Goal: Task Accomplishment & Management: Use online tool/utility

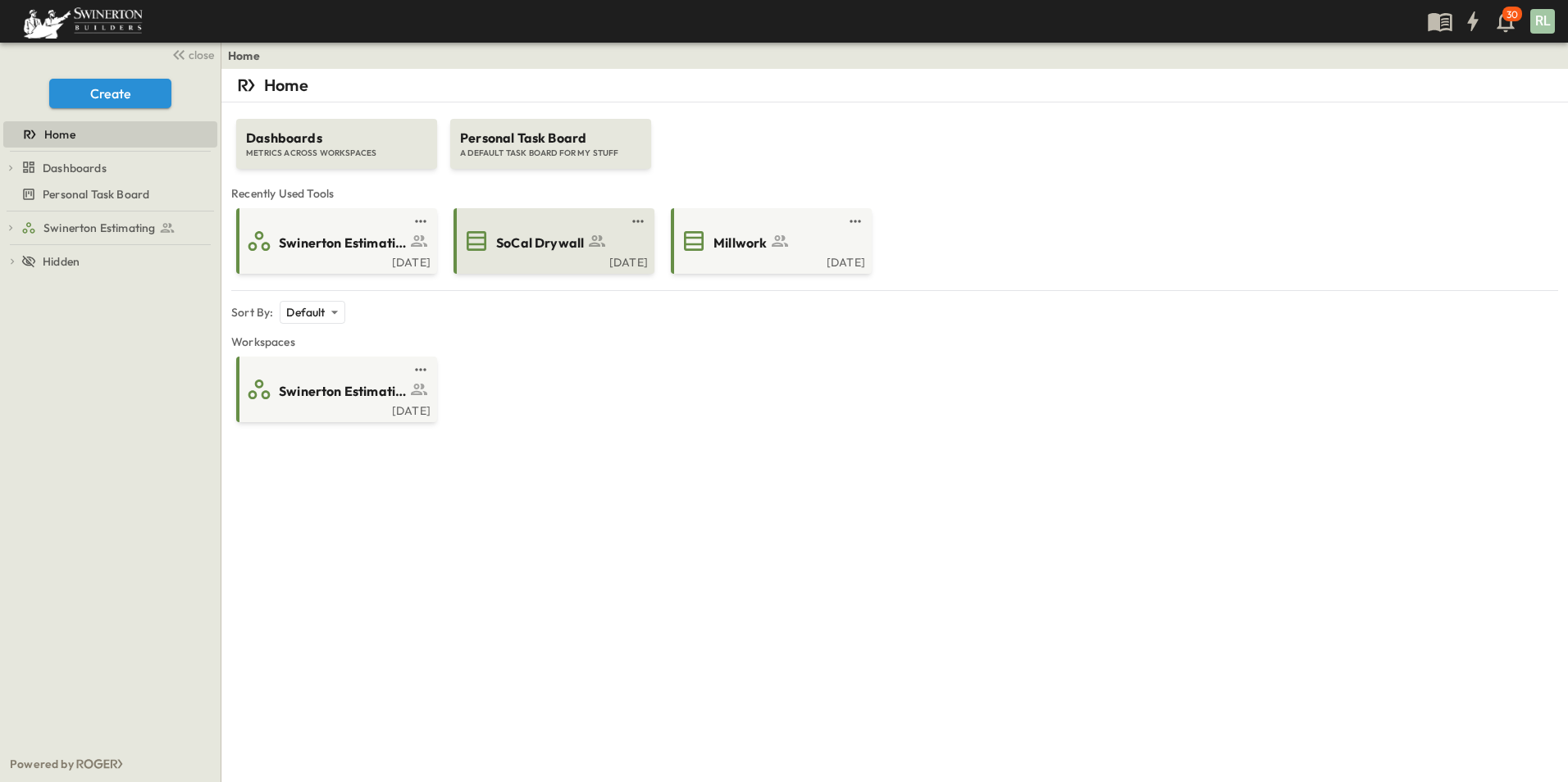
click at [554, 251] on span "SoCal Drywall" at bounding box center [540, 242] width 88 height 19
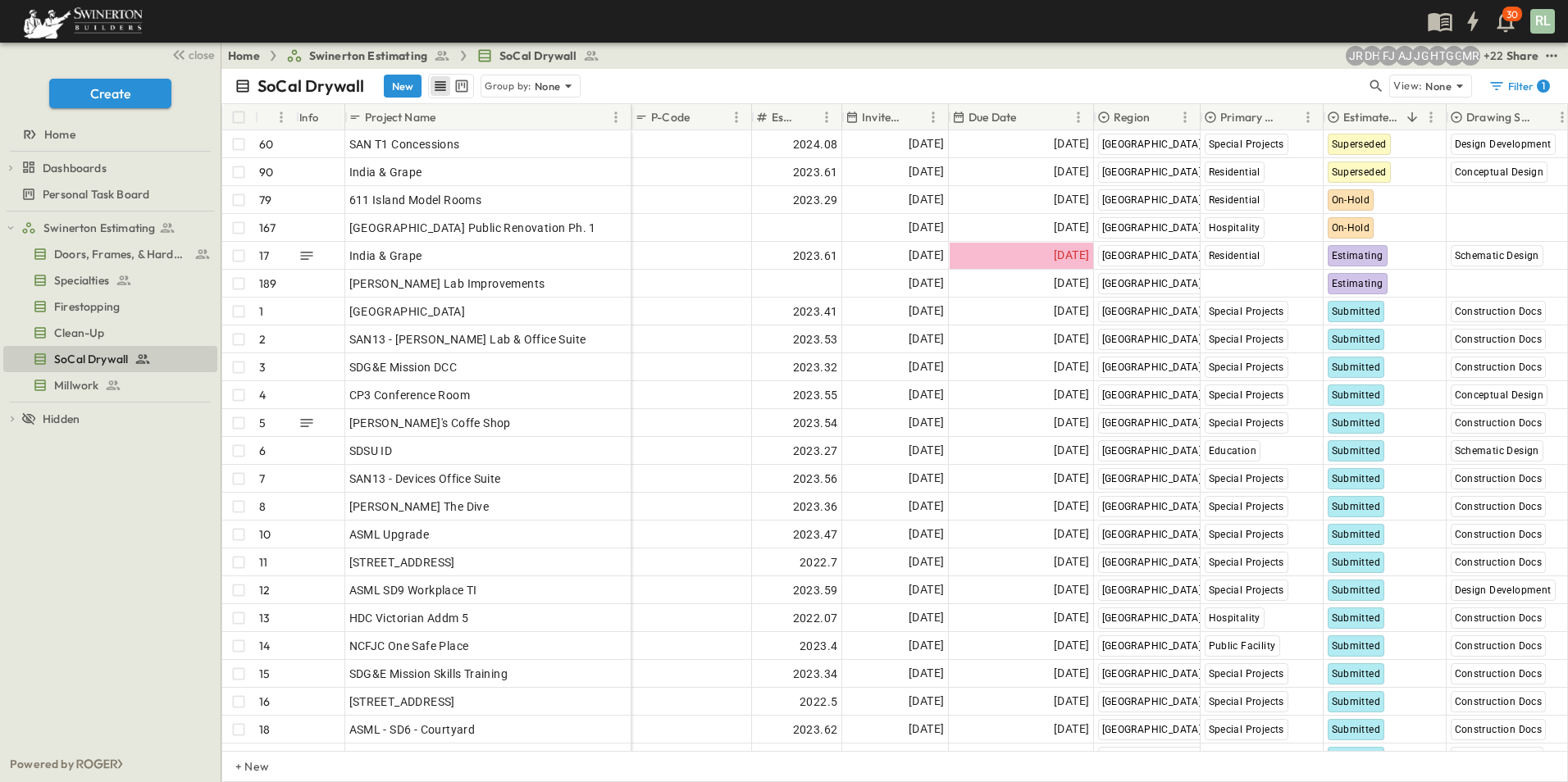
click at [424, 117] on p "Project Name" at bounding box center [399, 117] width 71 height 17
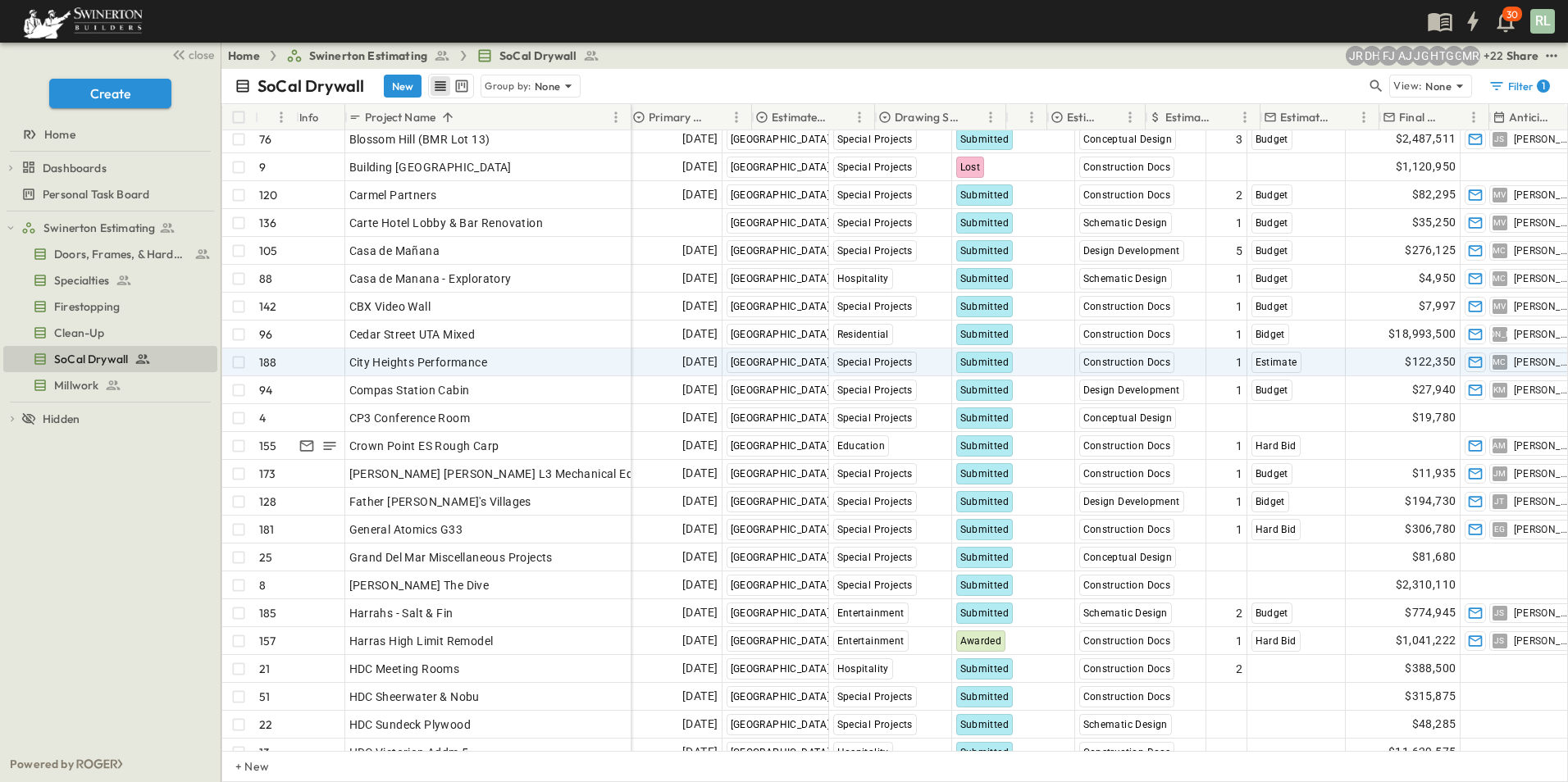
scroll to position [1147, 574]
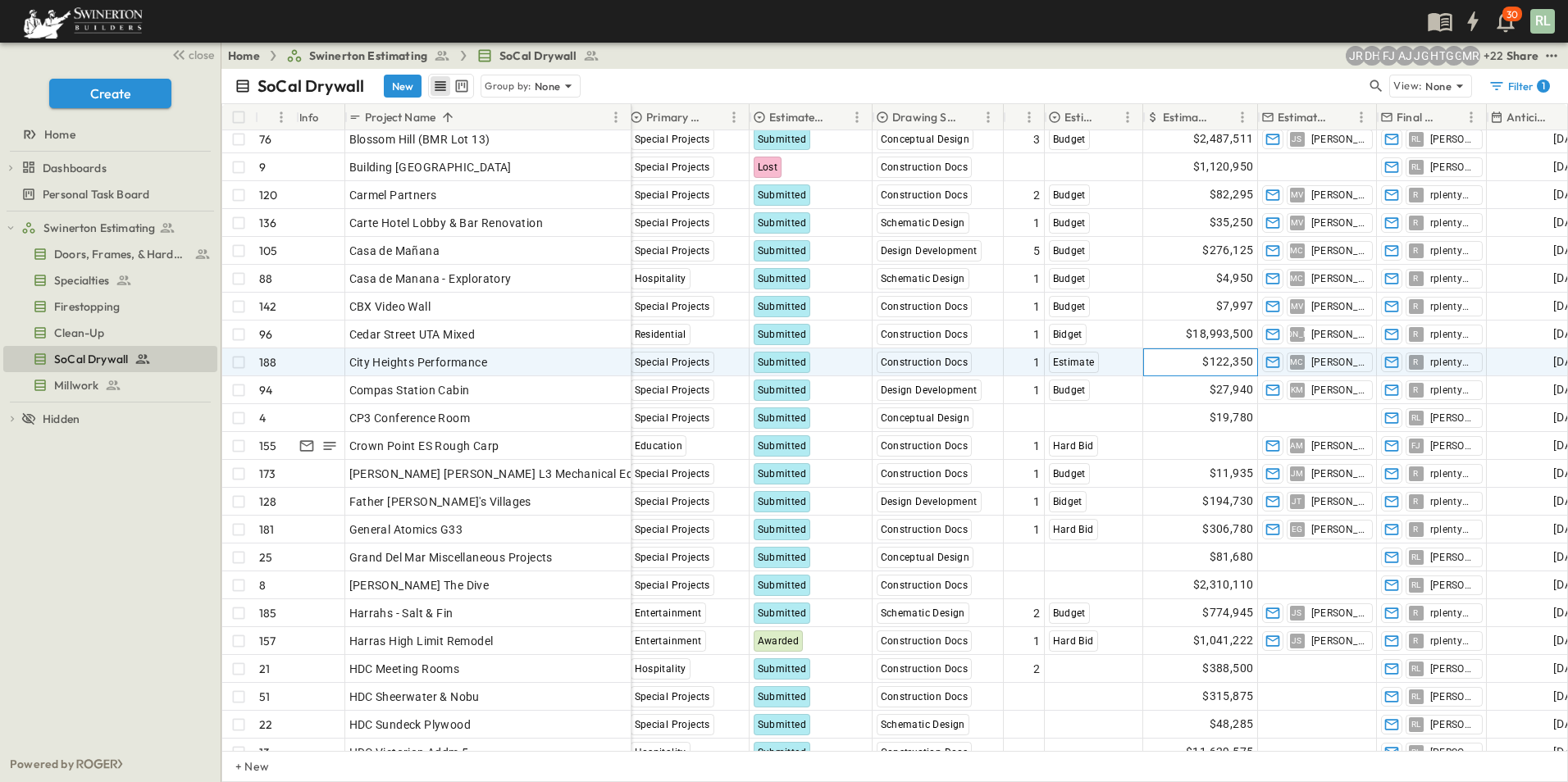
click at [1212, 365] on span "$122,350" at bounding box center [1227, 362] width 51 height 19
drag, startPoint x: 1219, startPoint y: 362, endPoint x: 1154, endPoint y: 364, distance: 65.0
click at [1154, 364] on div "​ $ ******" at bounding box center [1199, 362] width 112 height 17
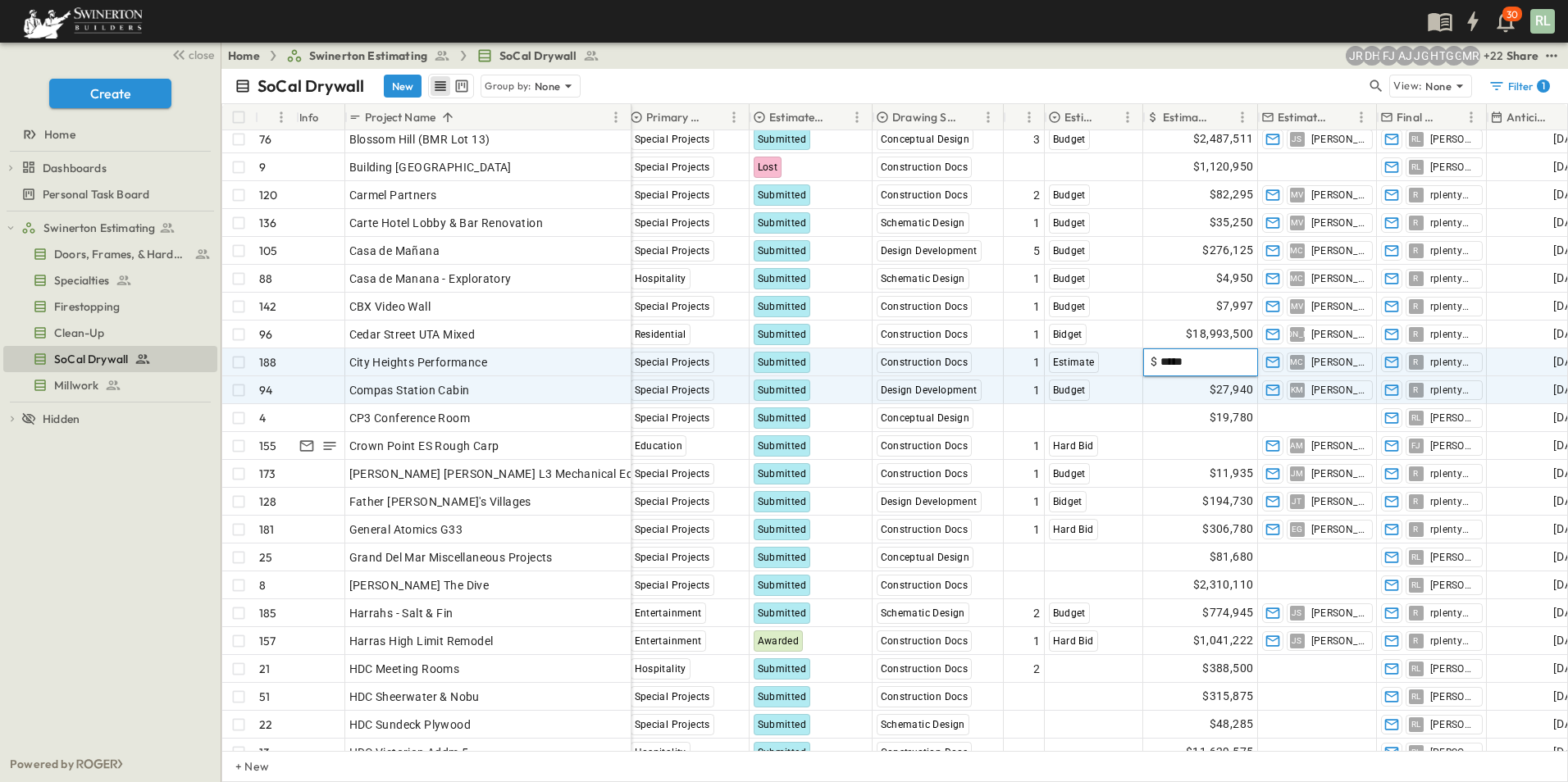
type input "******"
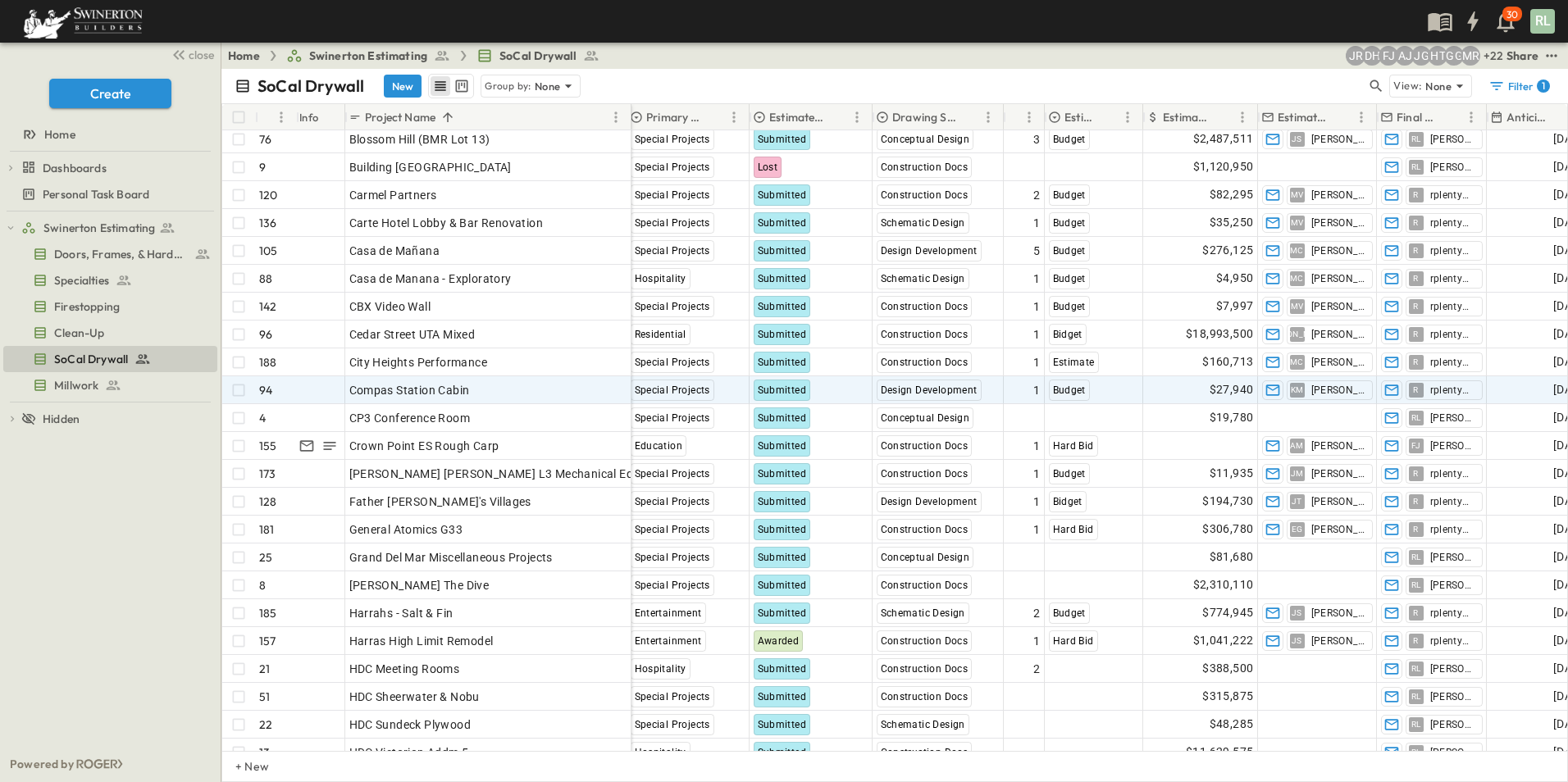
click at [792, 117] on p "Estimate Status" at bounding box center [797, 117] width 56 height 17
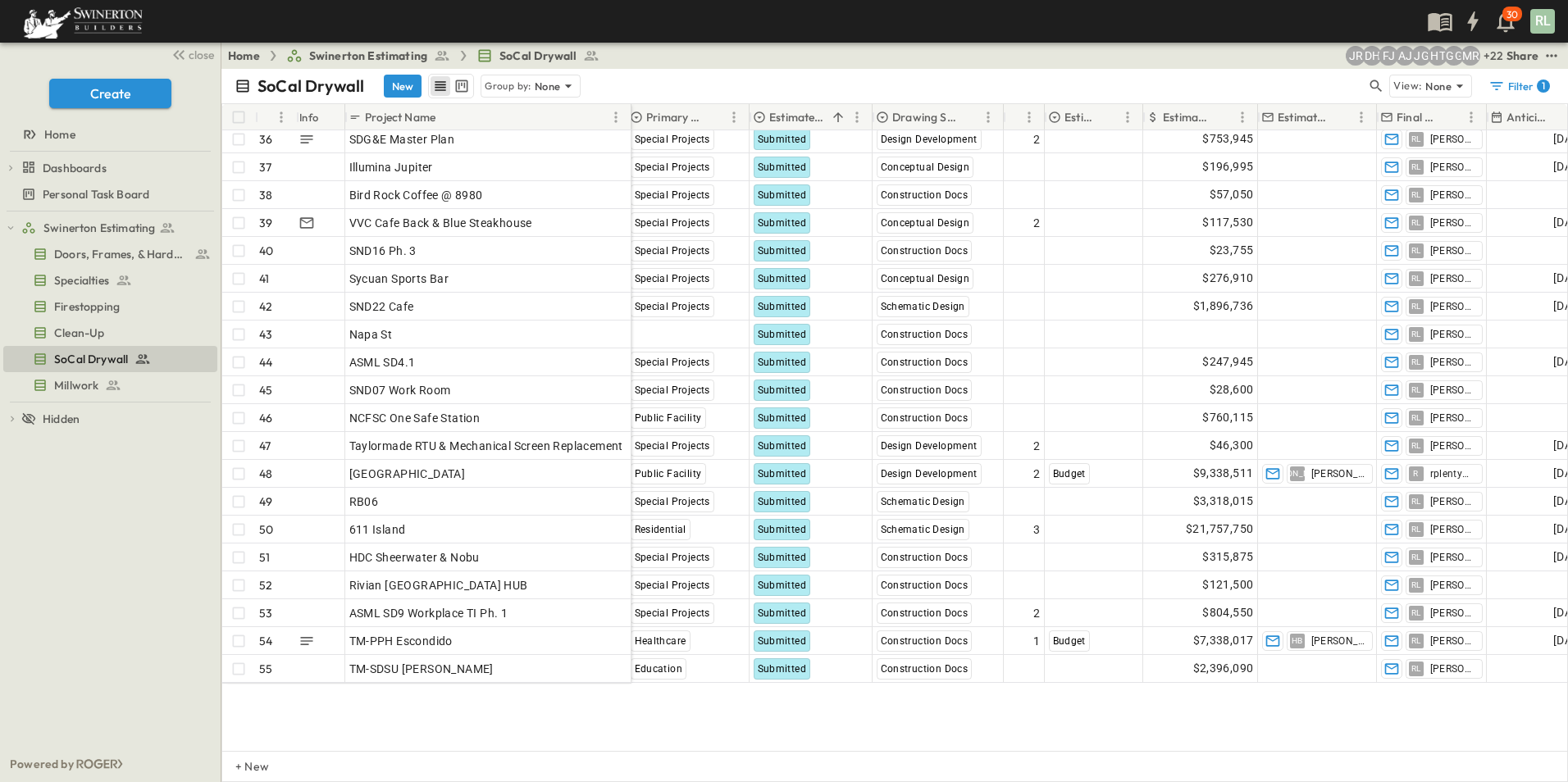
scroll to position [1009, 574]
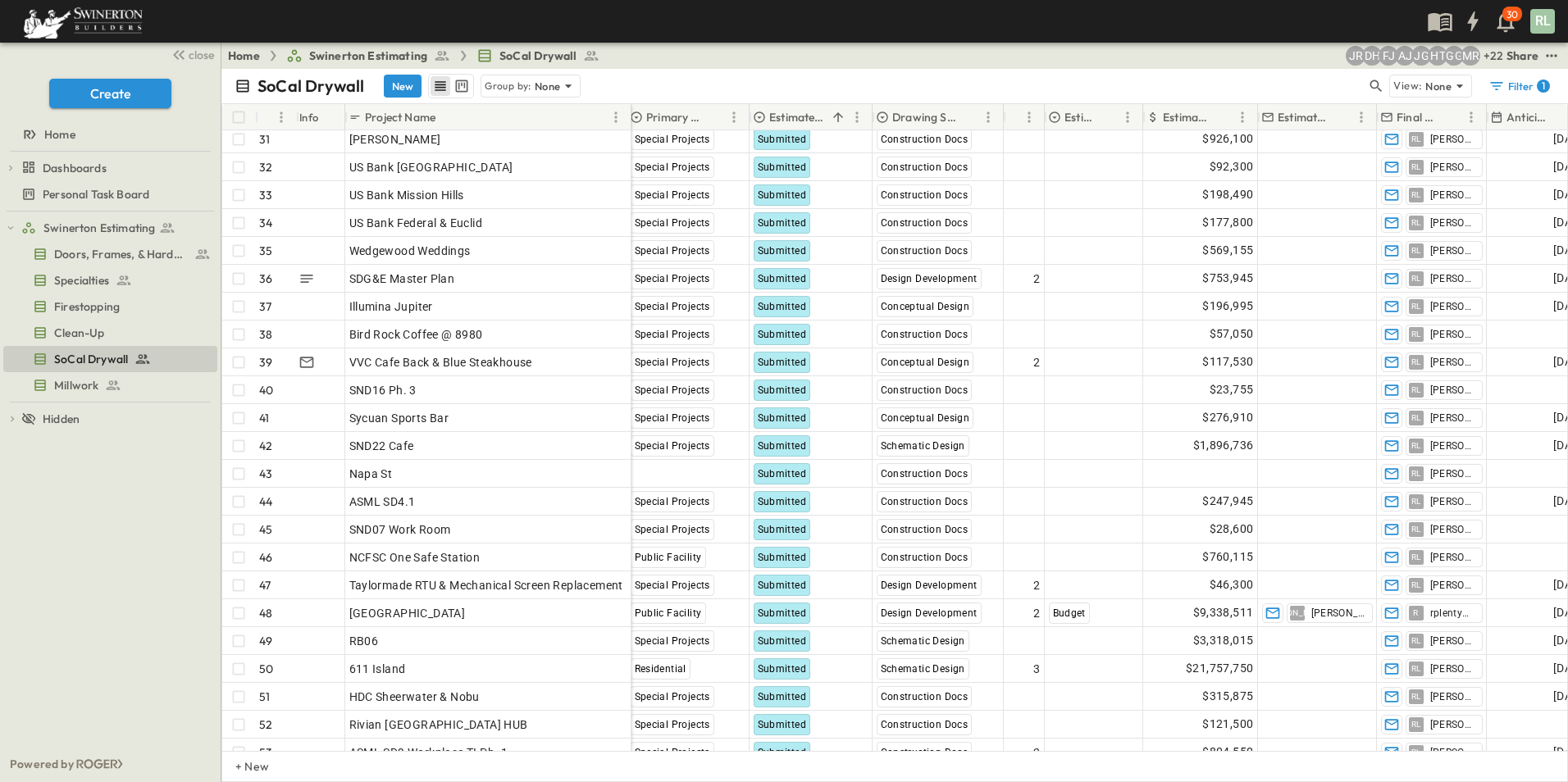
click at [792, 117] on p "Estimate Status" at bounding box center [797, 117] width 56 height 17
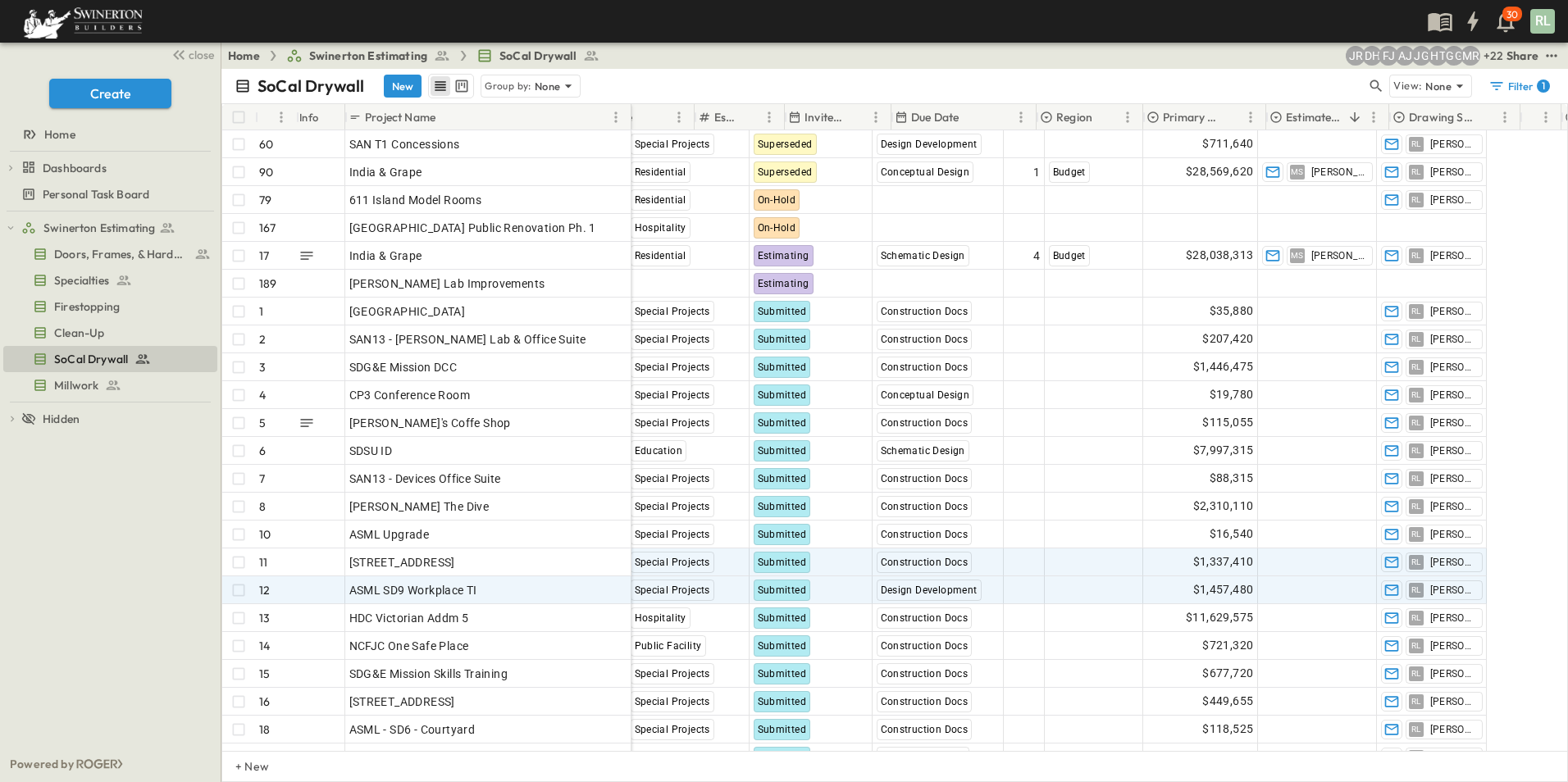
scroll to position [0, 0]
